Goal: Task Accomplishment & Management: Use online tool/utility

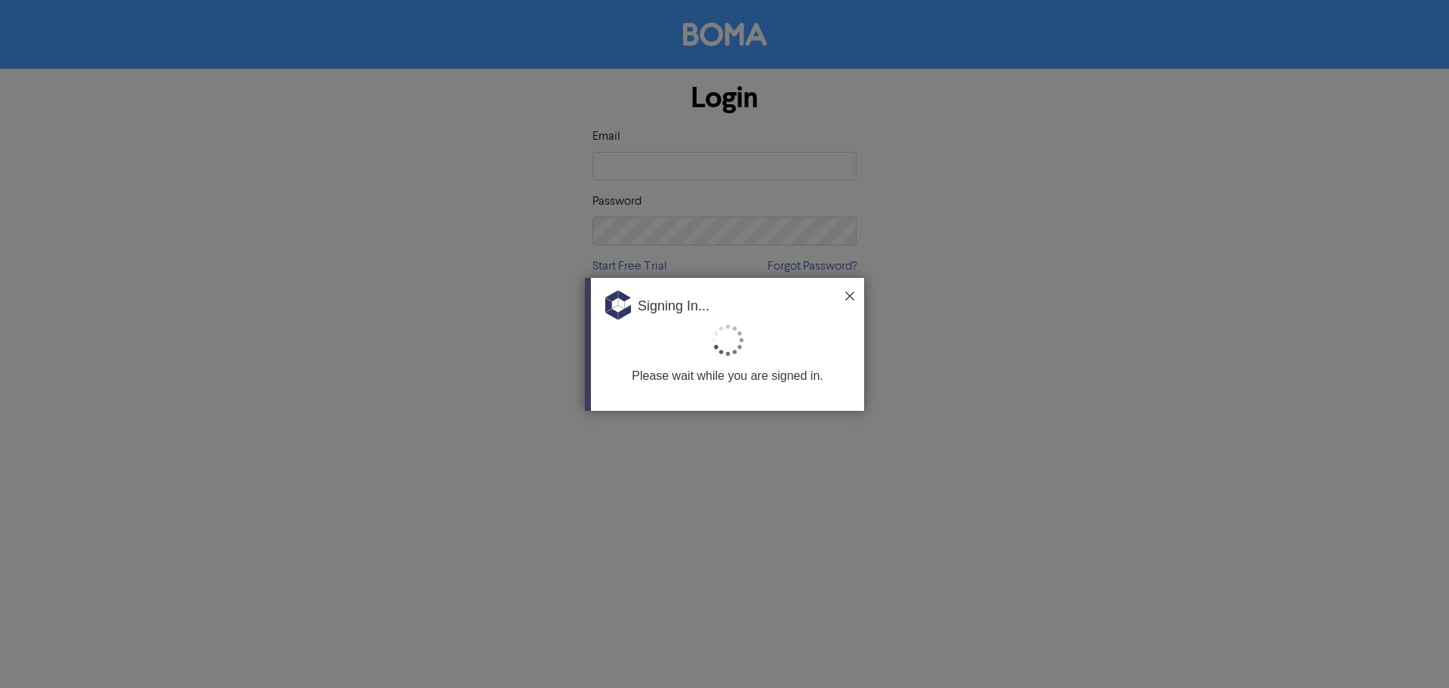
type input "[EMAIL_ADDRESS][DOMAIN_NAME]"
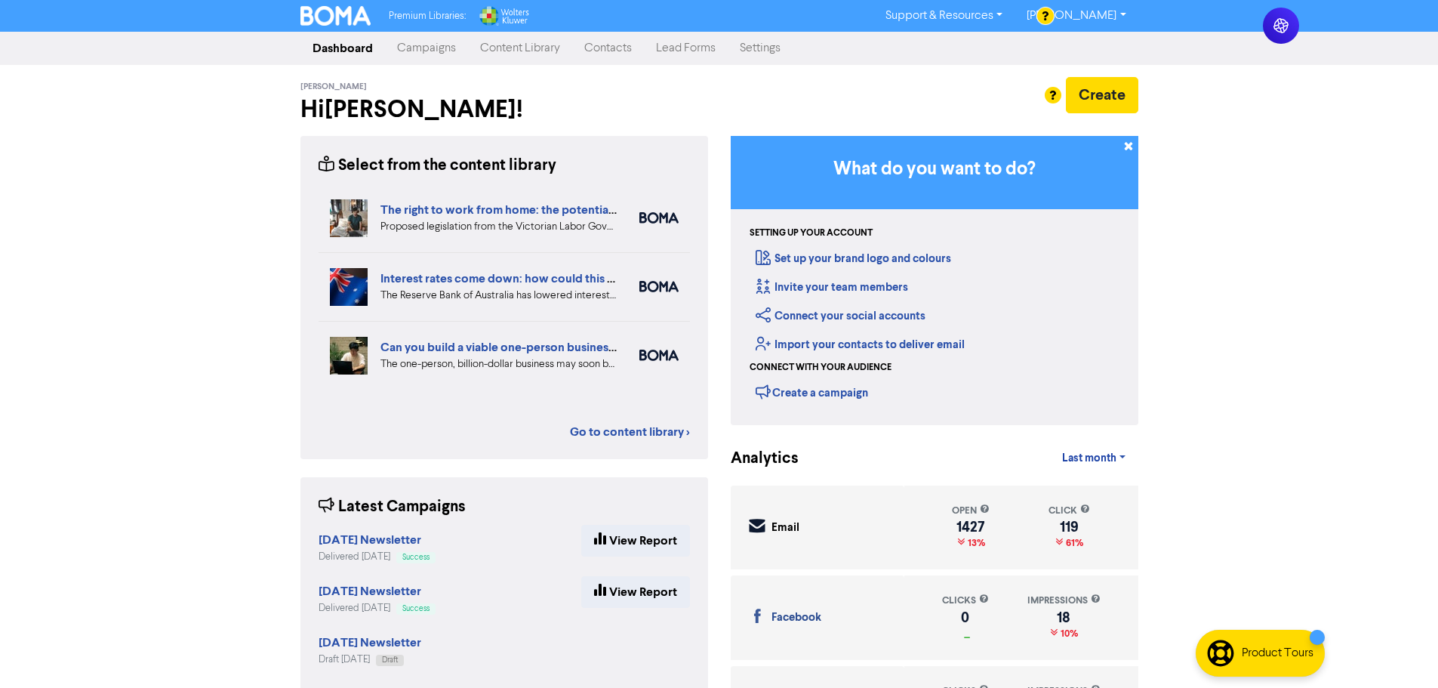
click at [625, 50] on link "Contacts" at bounding box center [608, 48] width 72 height 30
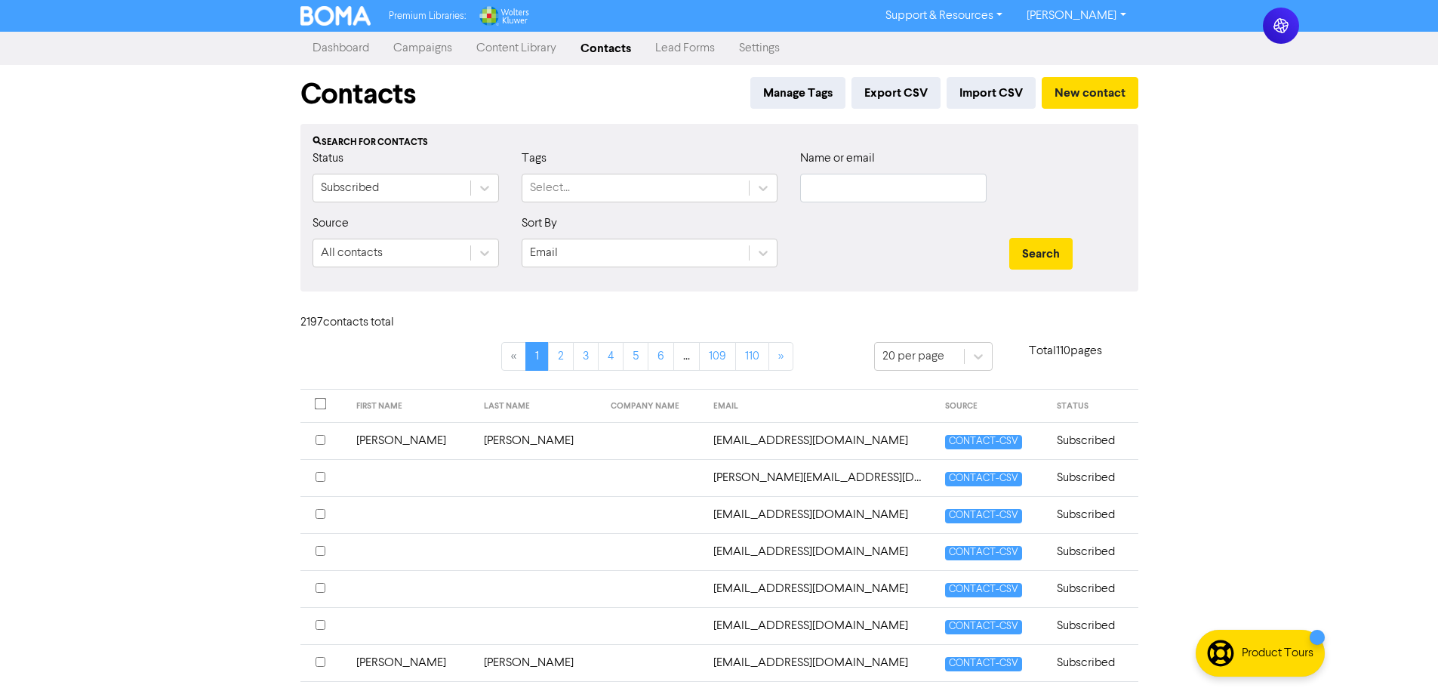
click at [1373, 168] on div "Premium Libraries: Support & Resources Video Tutorials FAQ & Guides Marketing E…" at bounding box center [719, 344] width 1438 height 688
